Goal: Task Accomplishment & Management: Use online tool/utility

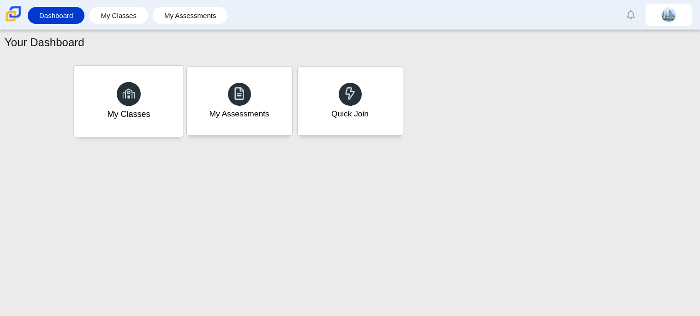
click at [139, 103] on div "My Classes" at bounding box center [128, 101] width 109 height 71
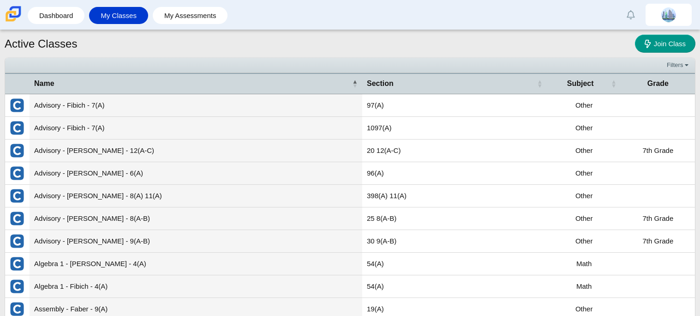
click at [269, 38] on div "Active Classes Join Class" at bounding box center [350, 45] width 691 height 20
click at [179, 15] on link "My Assessments" at bounding box center [190, 15] width 66 height 17
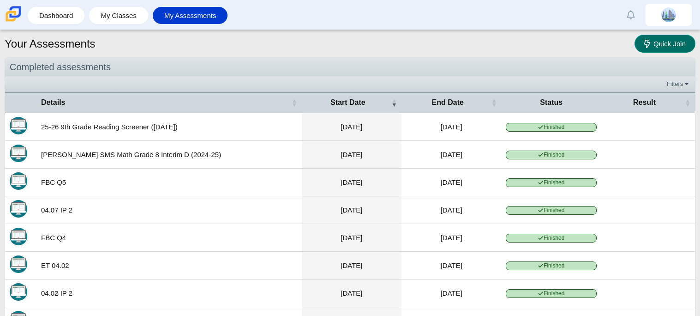
click at [640, 46] on link "Quick Join" at bounding box center [665, 44] width 61 height 18
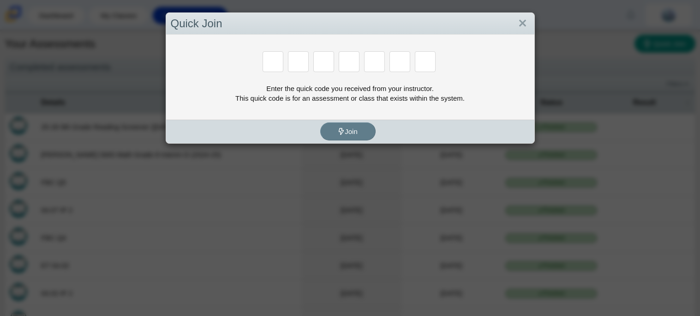
paste input "H"
type input "H"
type input "C"
type input "D"
type input "G"
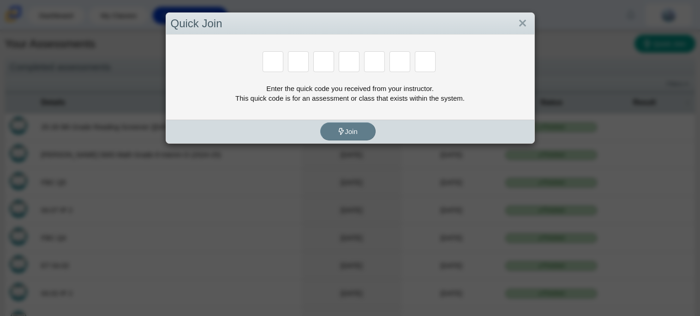
type input "G"
type input "H"
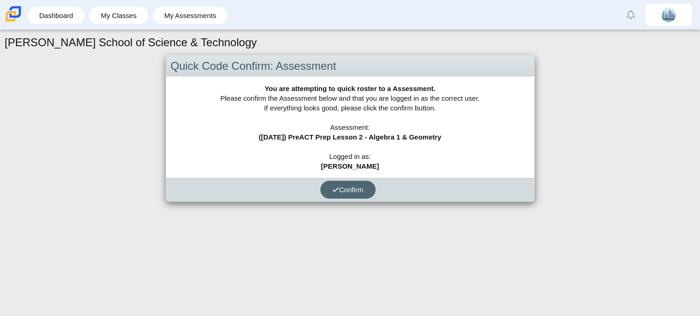
click at [356, 193] on span "Confirm" at bounding box center [347, 190] width 31 height 8
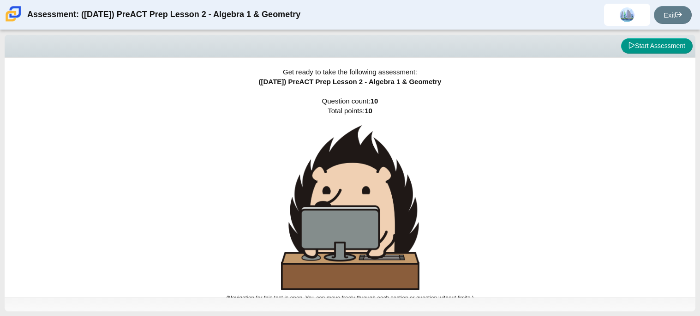
scroll to position [5, 0]
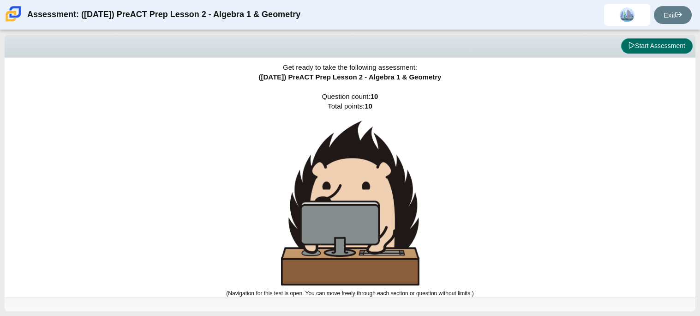
click at [629, 46] on icon at bounding box center [632, 45] width 6 height 6
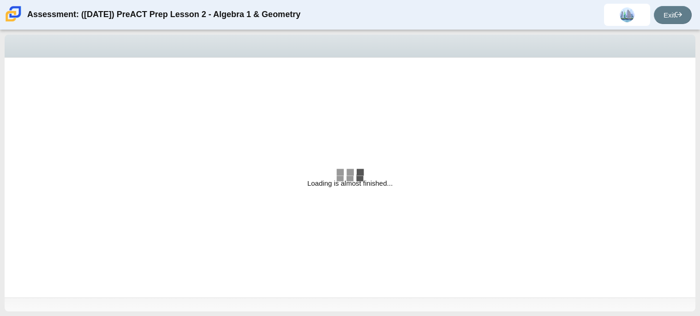
select select "bbf5d072-3e0b-44c4-9a12-6e7c9033f65b"
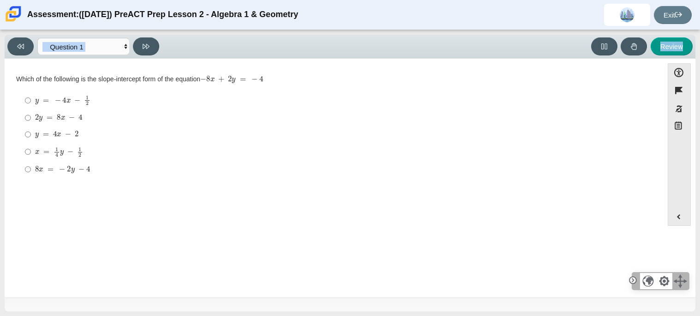
click at [0, 135] on div "Viewing Question 1 of 10 in Pacing Mode Questions Question 1 Question 2 Questio…" at bounding box center [350, 173] width 700 height 286
click at [634, 93] on label "y = − 4 x − 1 2 y = − 4 x − 1 2" at bounding box center [334, 100] width 633 height 18
click at [31, 93] on input "y = − 4 x − 1 2 y = − 4 x − 1 2" at bounding box center [28, 100] width 6 height 18
radio input "true"
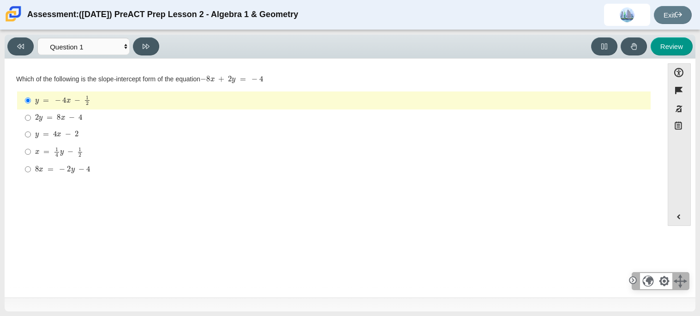
click at [326, 60] on div "Accessibility options Close Color scheme Font size Zoom Change the background a…" at bounding box center [350, 178] width 691 height 239
